Goal: Communication & Community: Answer question/provide support

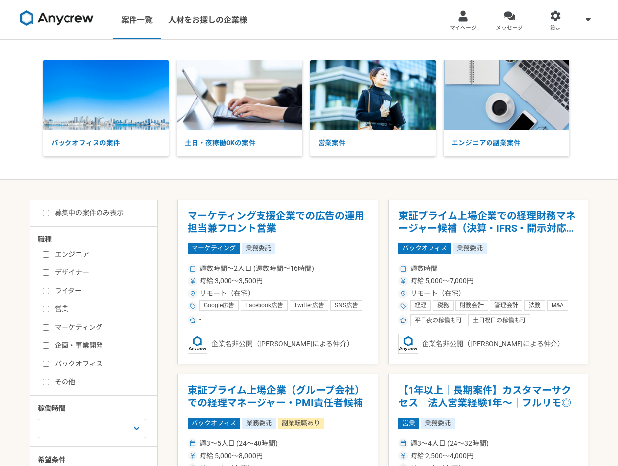
click at [495, 15] on link "メッセージ" at bounding box center [510, 19] width 46 height 39
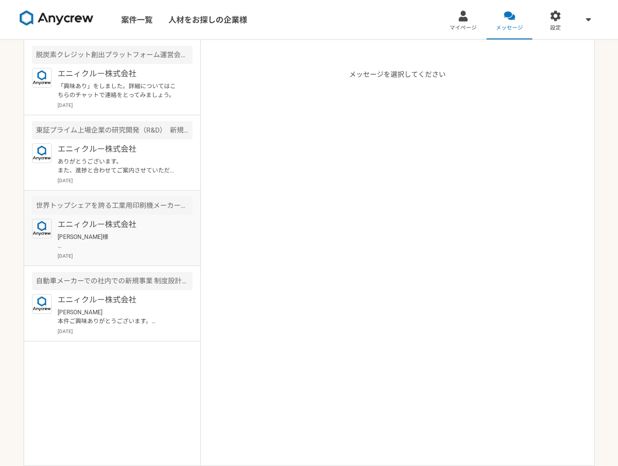
click at [132, 219] on p "エニィクルー株式会社" at bounding box center [119, 225] width 122 height 12
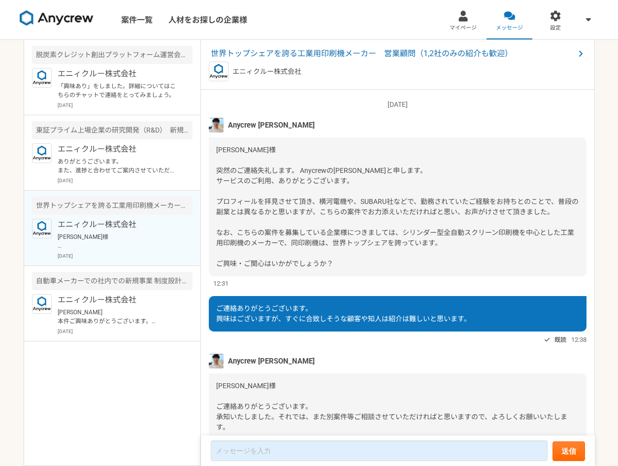
scroll to position [45, 0]
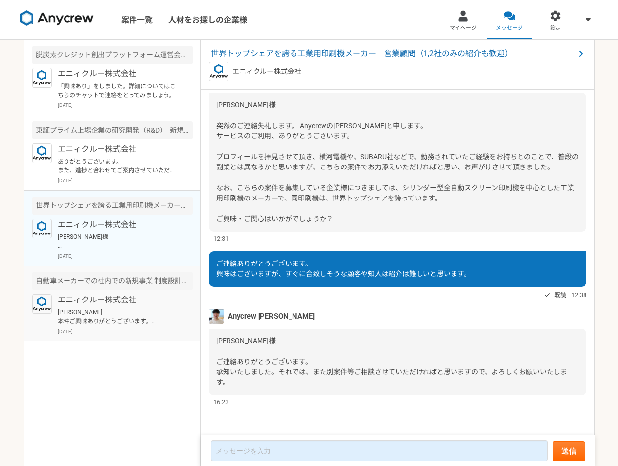
click at [152, 305] on p "エニィクルー株式会社" at bounding box center [119, 300] width 122 height 12
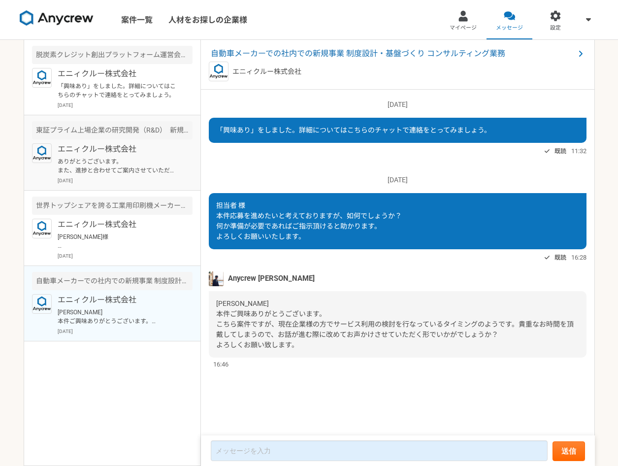
click at [161, 162] on p "ありがとうございます。 また、進捗と合わせてご案内させていただければと思いますので、よろしくお願いいたします。" at bounding box center [119, 166] width 122 height 18
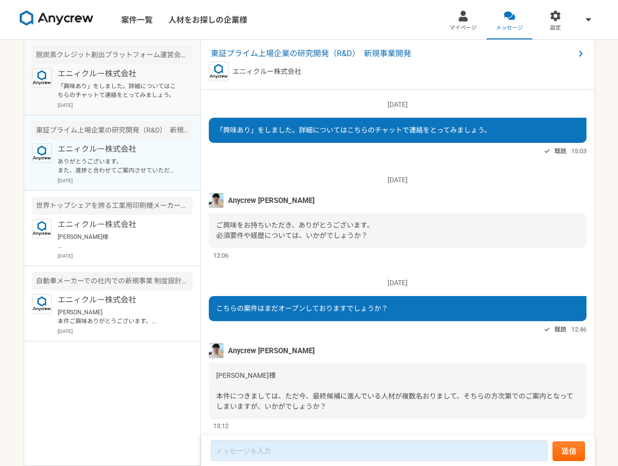
scroll to position [146, 0]
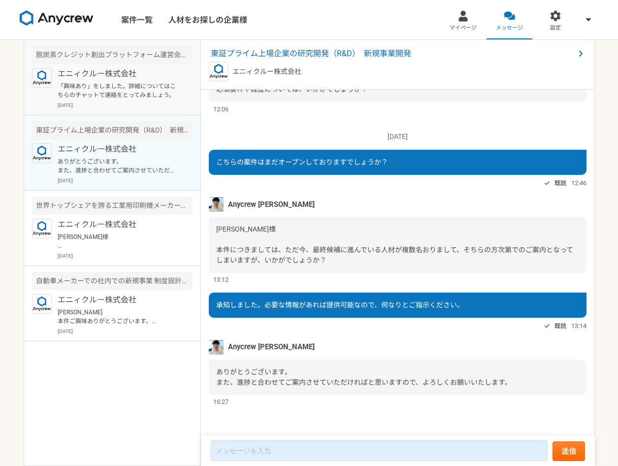
click at [164, 91] on p "「興味あり」をしました。詳細についてはこちらのチャットで連絡をとってみましょう。" at bounding box center [119, 91] width 122 height 18
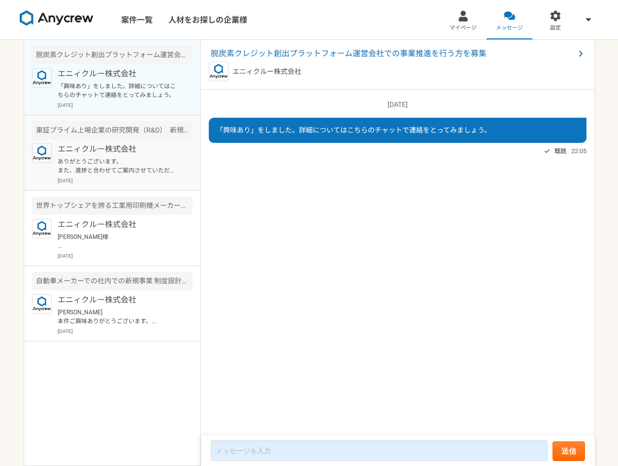
click at [164, 153] on p "エニィクルー株式会社" at bounding box center [119, 149] width 122 height 12
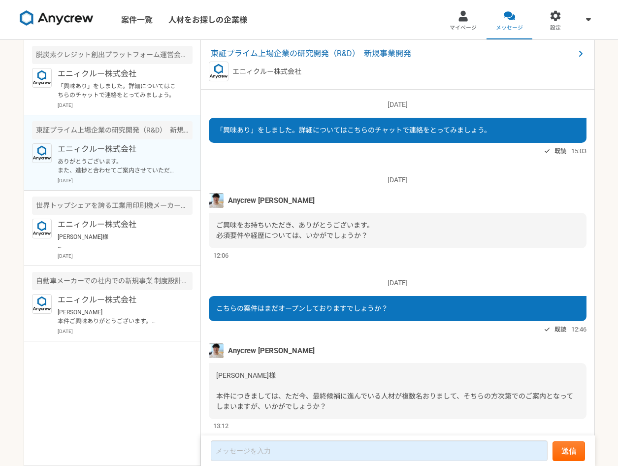
scroll to position [146, 0]
